Goal: Find specific page/section: Find specific page/section

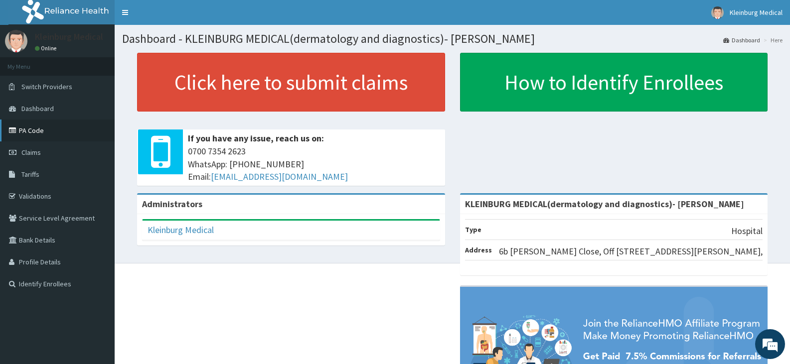
click at [46, 129] on link "PA Code" at bounding box center [57, 131] width 115 height 22
